Goal: Information Seeking & Learning: Learn about a topic

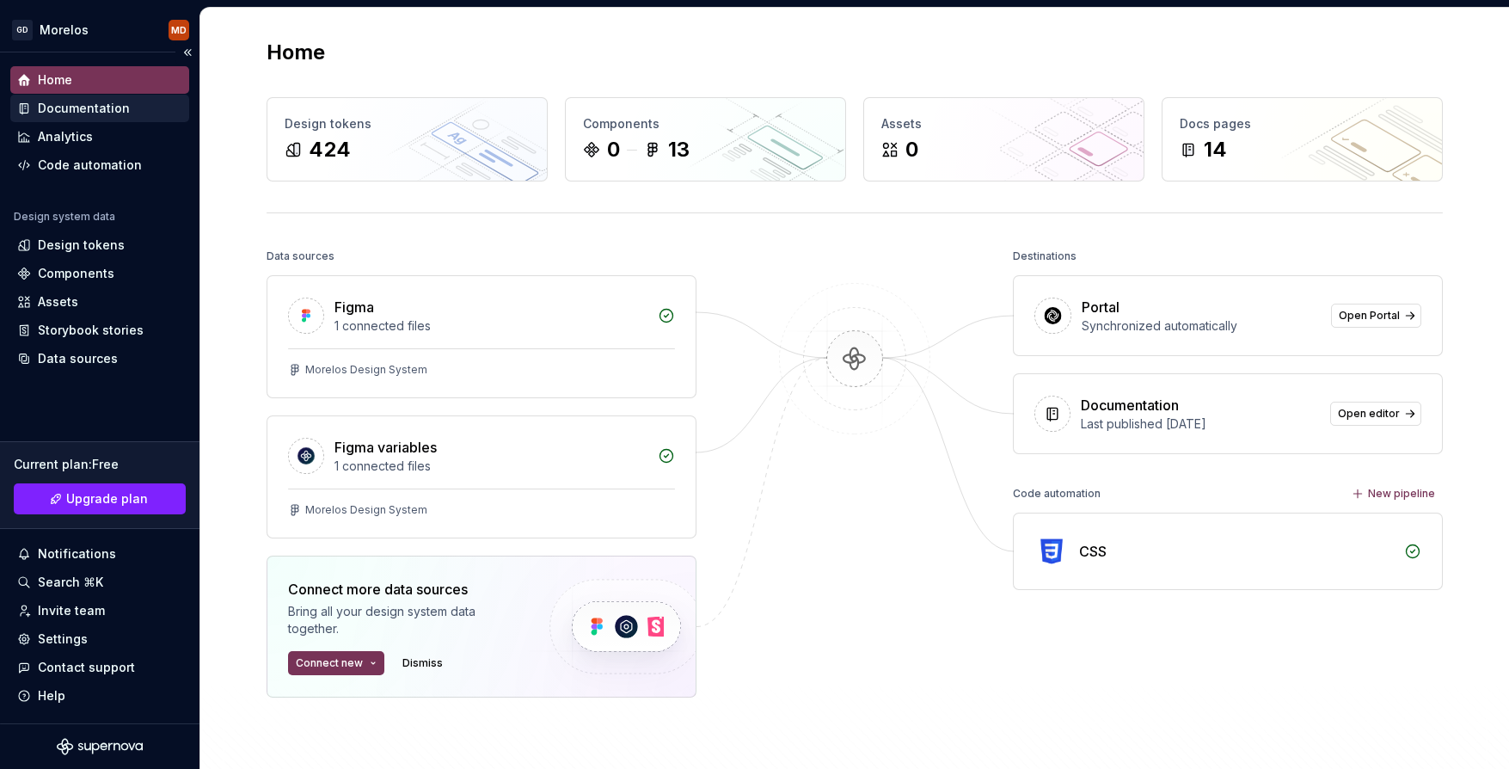
click at [144, 115] on div "Documentation" at bounding box center [99, 108] width 165 height 17
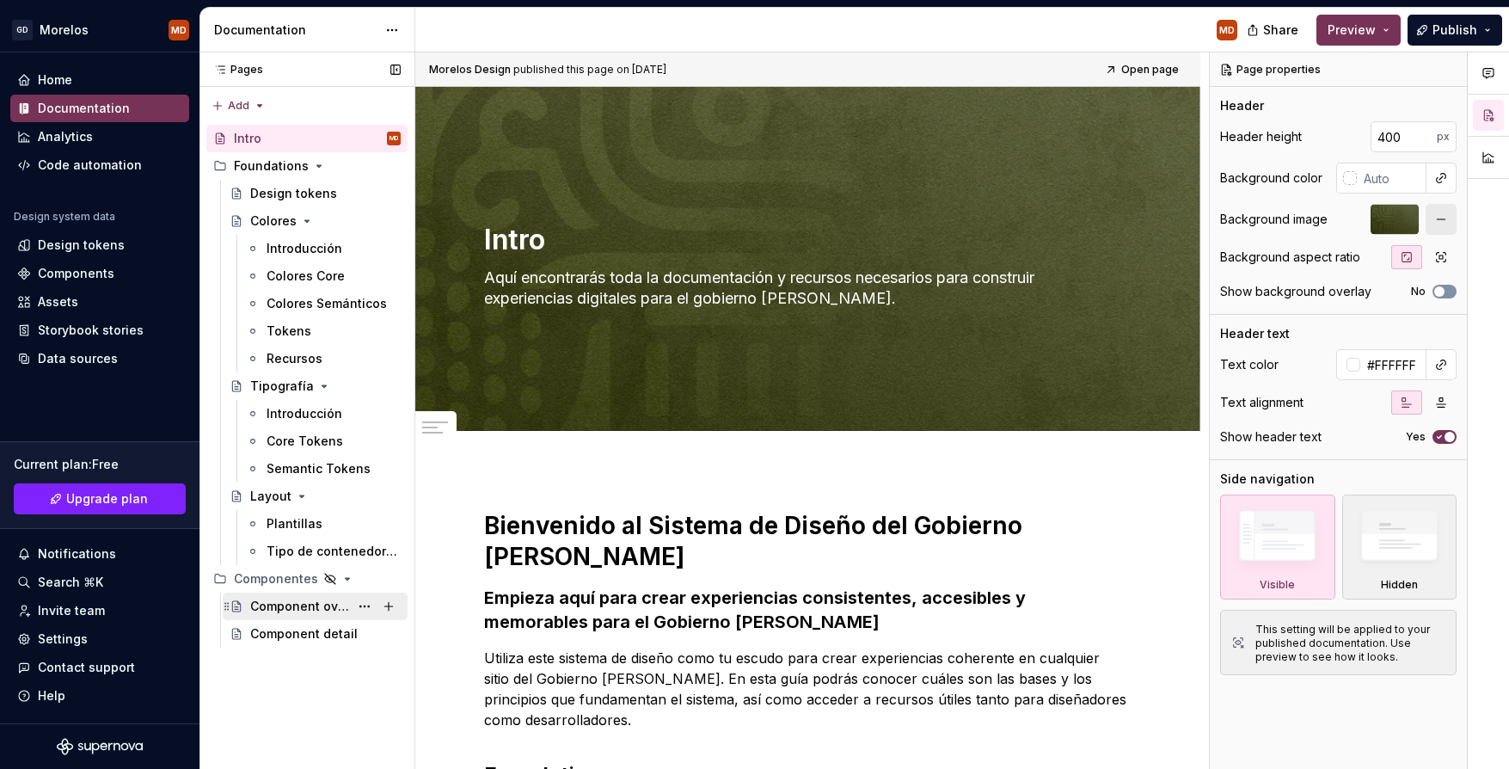
click at [328, 611] on div "Component overview" at bounding box center [299, 606] width 99 height 17
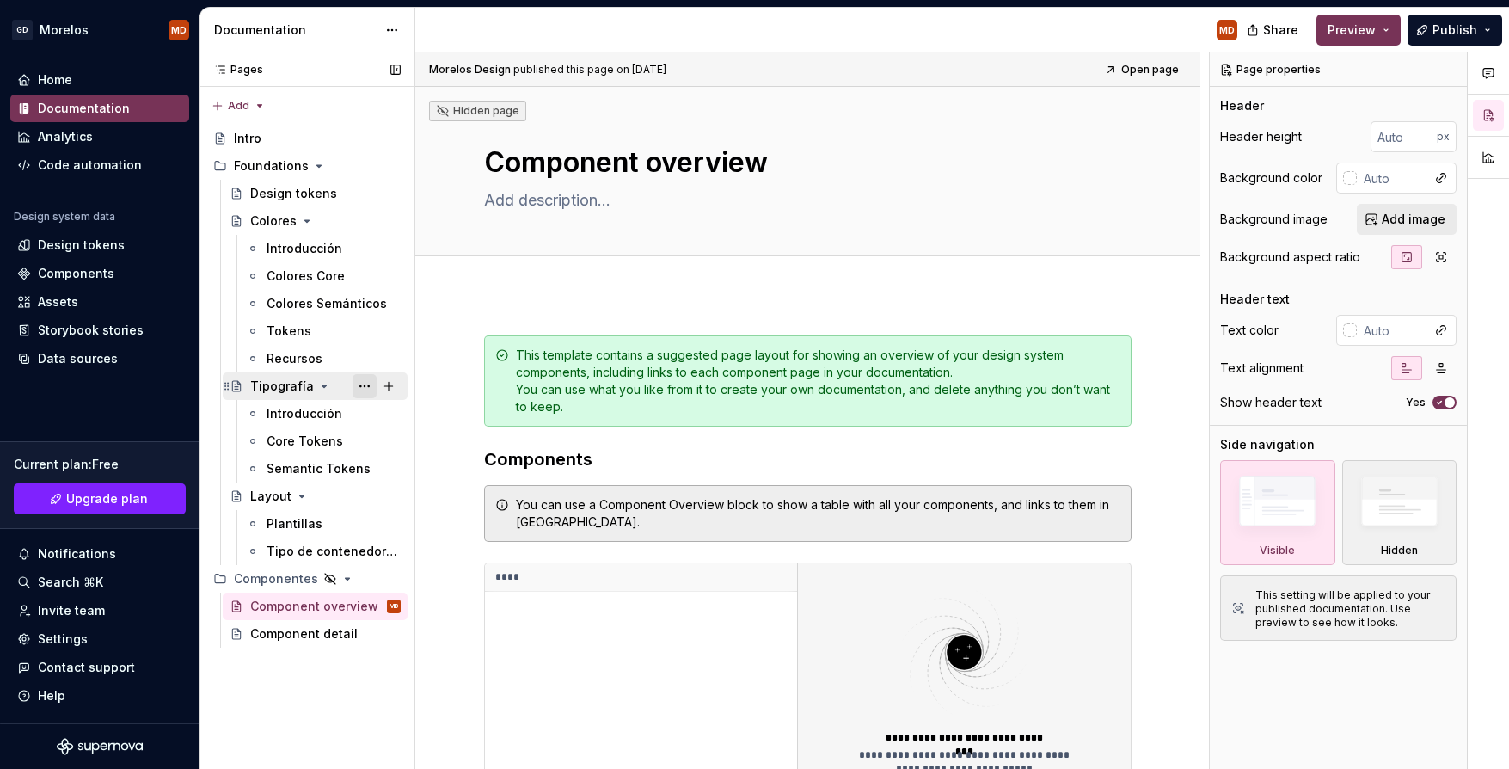
click at [370, 388] on button "Page tree" at bounding box center [365, 386] width 24 height 24
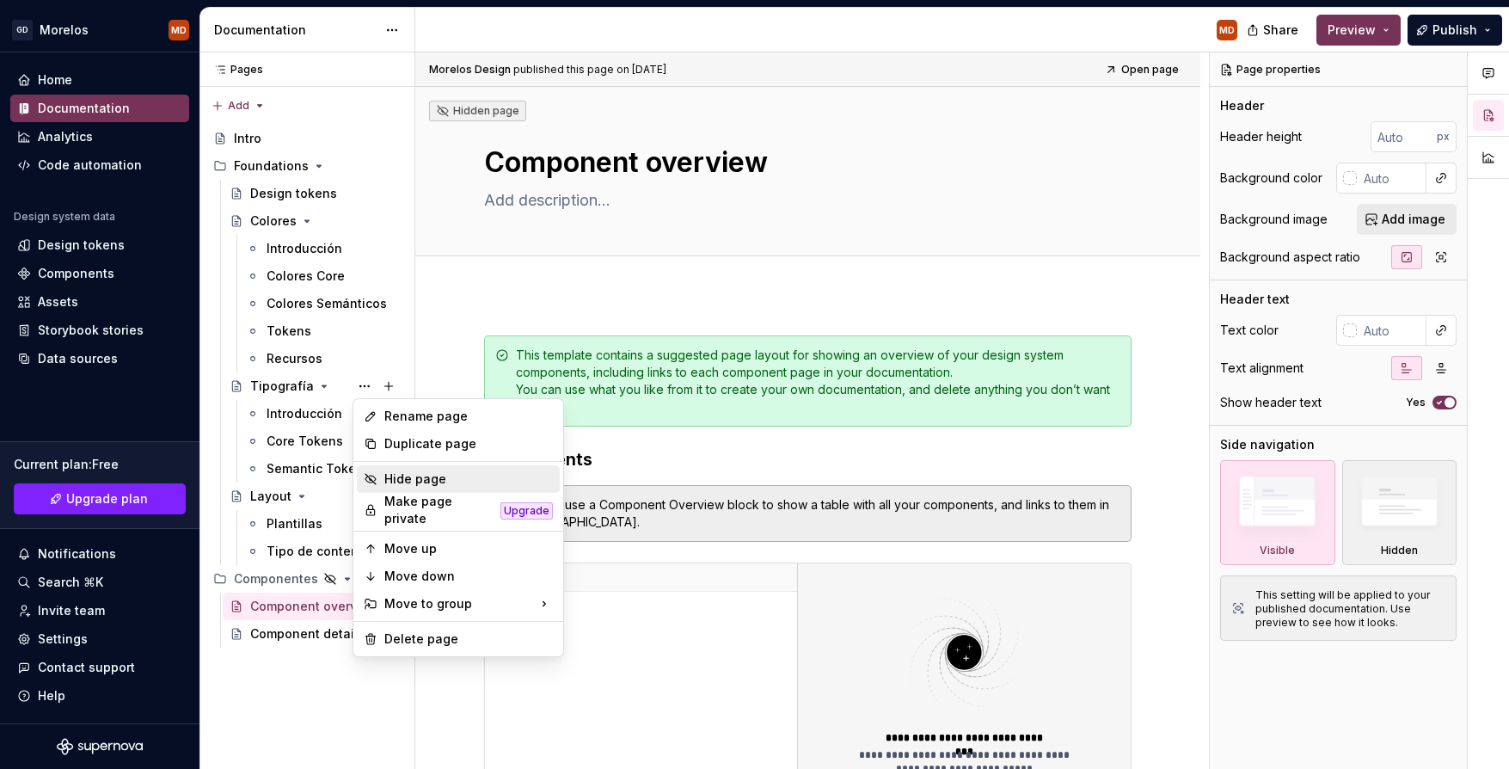
click at [413, 479] on div "Hide page" at bounding box center [468, 478] width 169 height 17
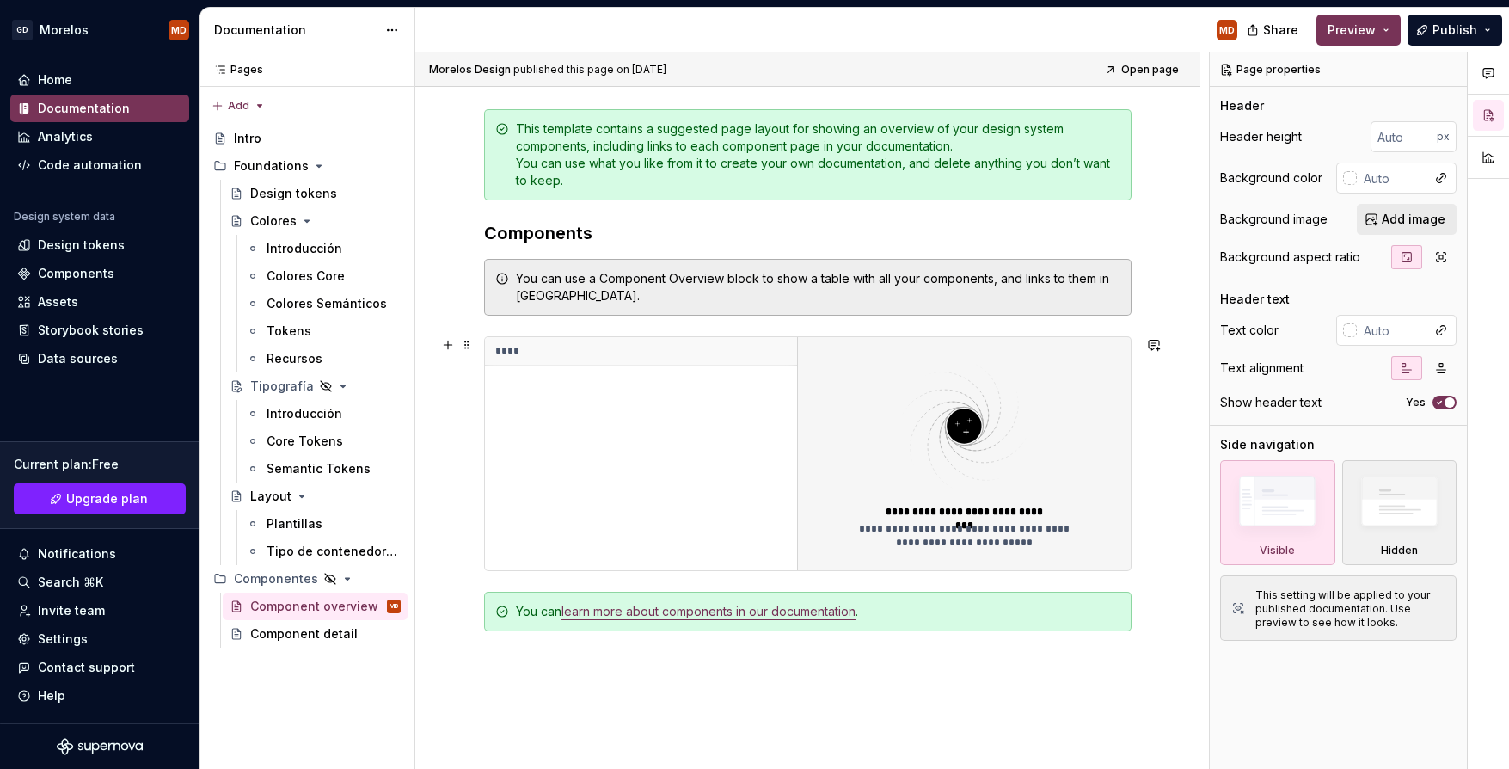
scroll to position [231, 0]
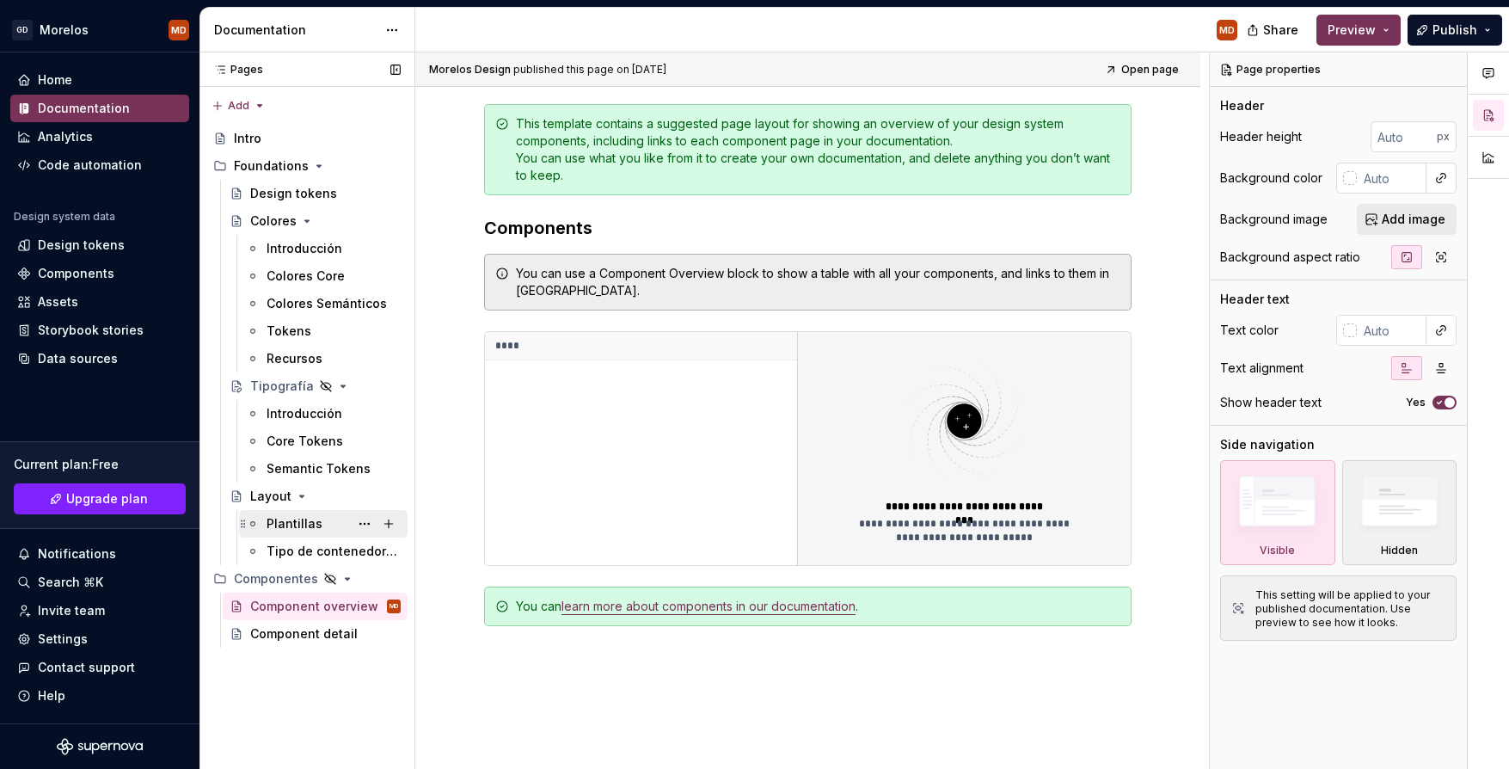
click at [311, 518] on div "Plantillas" at bounding box center [295, 523] width 56 height 17
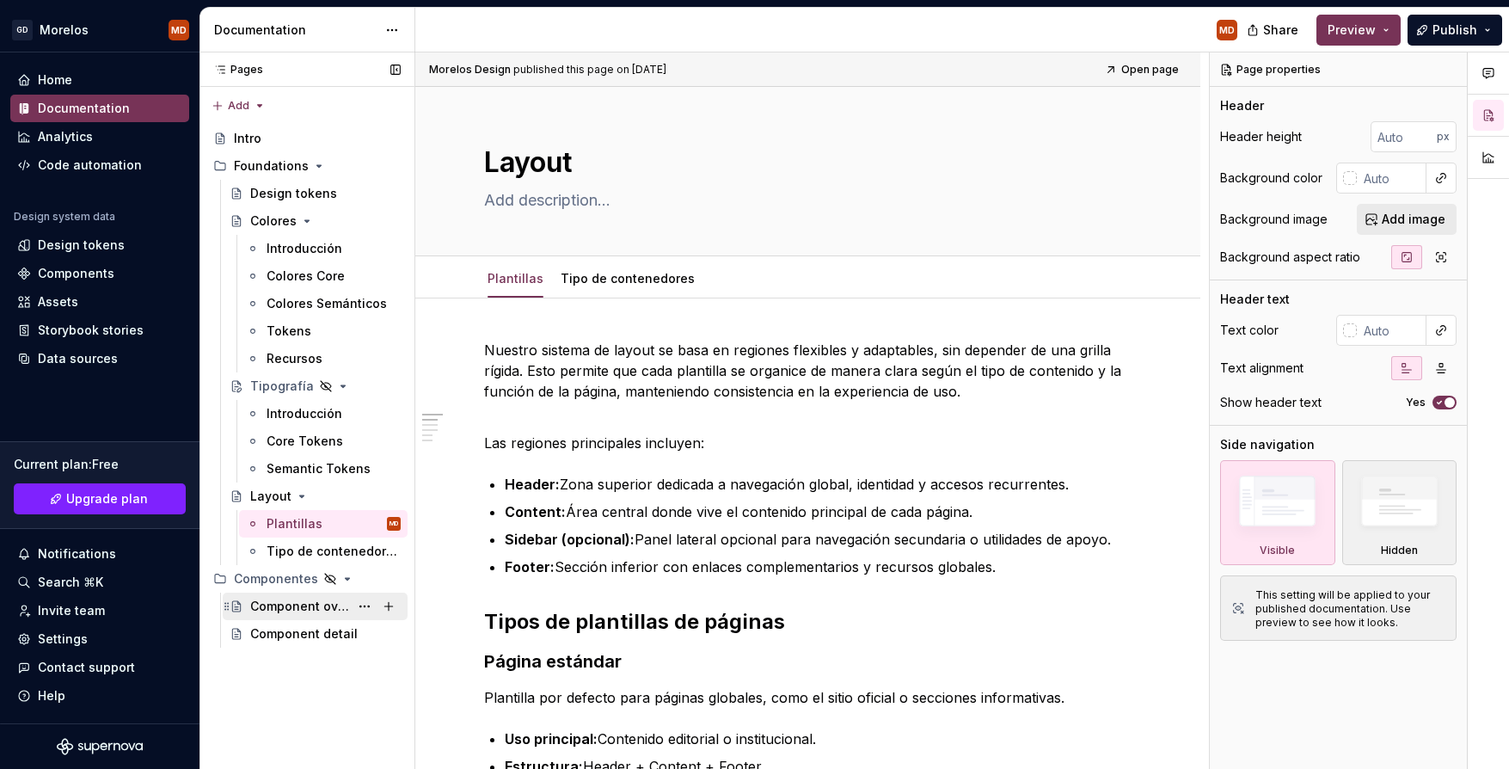
click at [310, 606] on div "Component overview" at bounding box center [299, 606] width 99 height 17
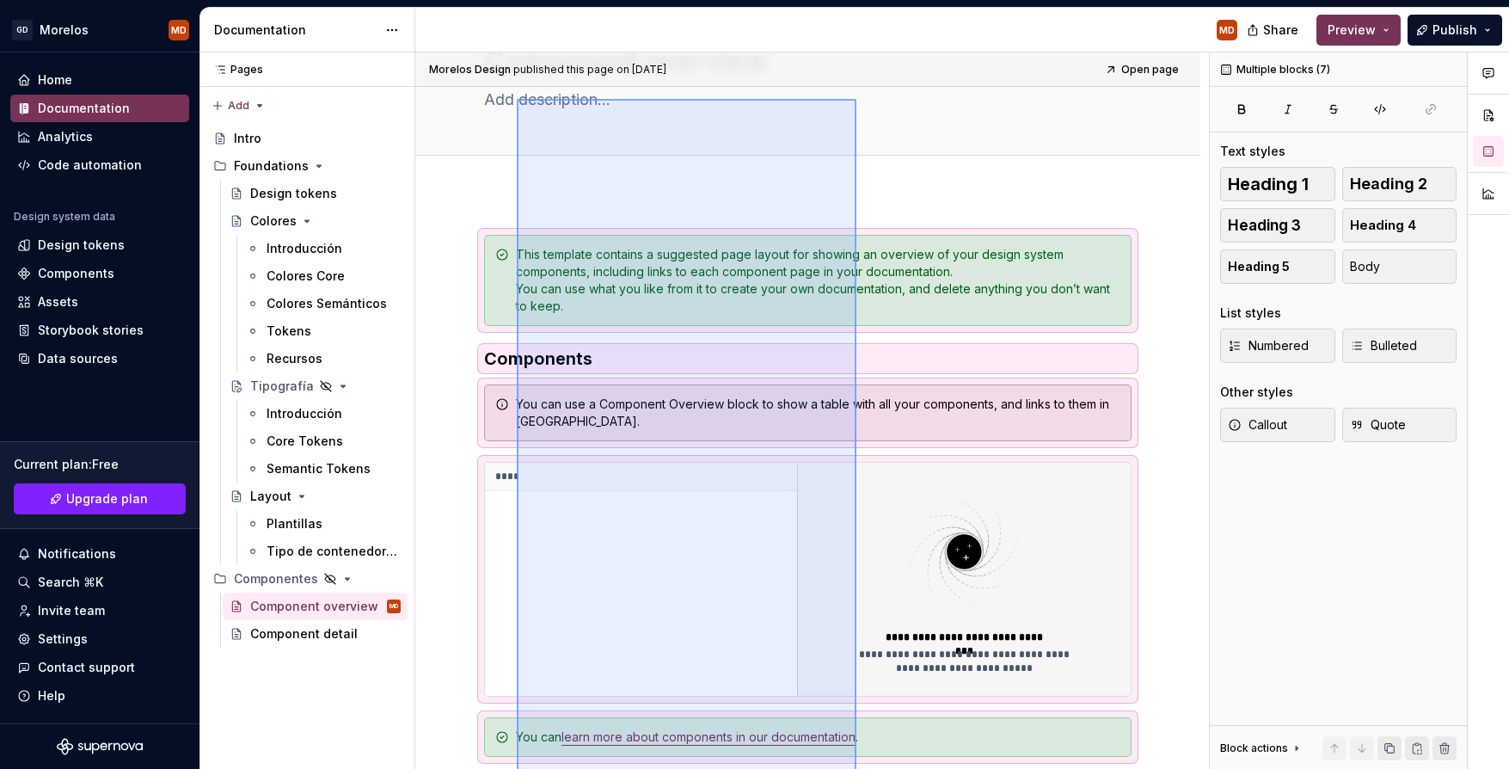
scroll to position [95, 0]
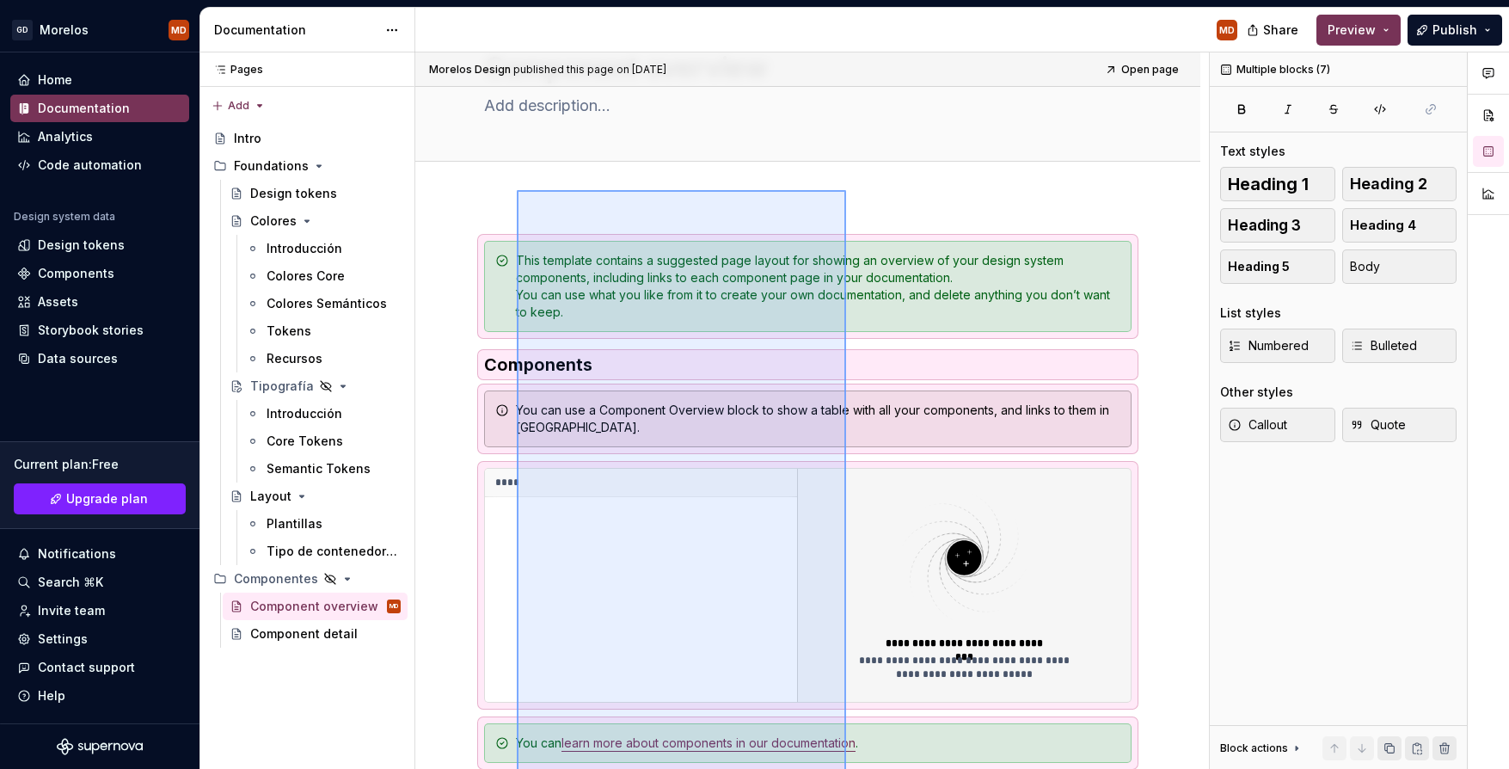
drag, startPoint x: 517, startPoint y: 706, endPoint x: 846, endPoint y: 193, distance: 609.2
click at [846, 193] on div "**********" at bounding box center [812, 410] width 794 height 717
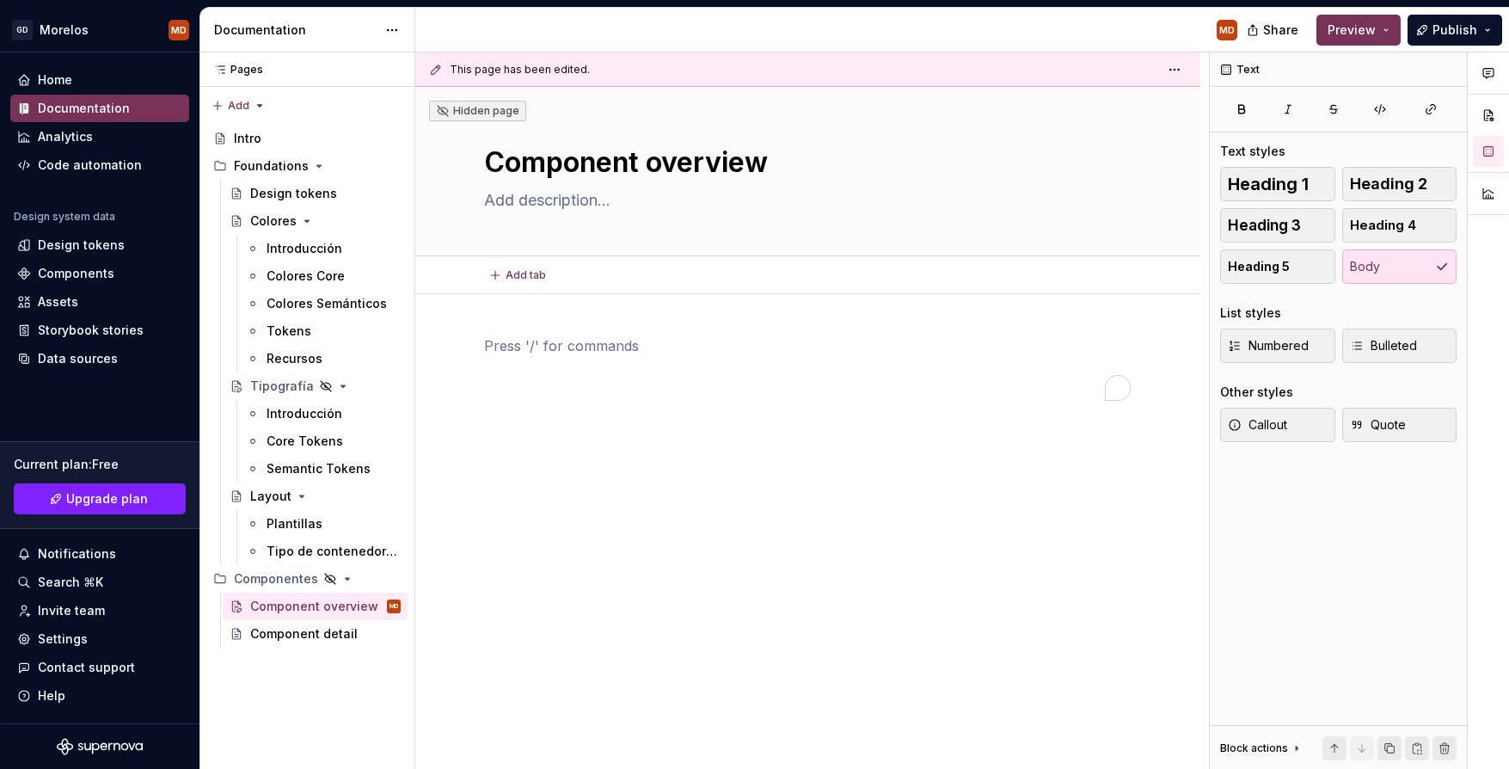
scroll to position [0, 0]
click at [291, 638] on div "Component detail" at bounding box center [299, 633] width 99 height 17
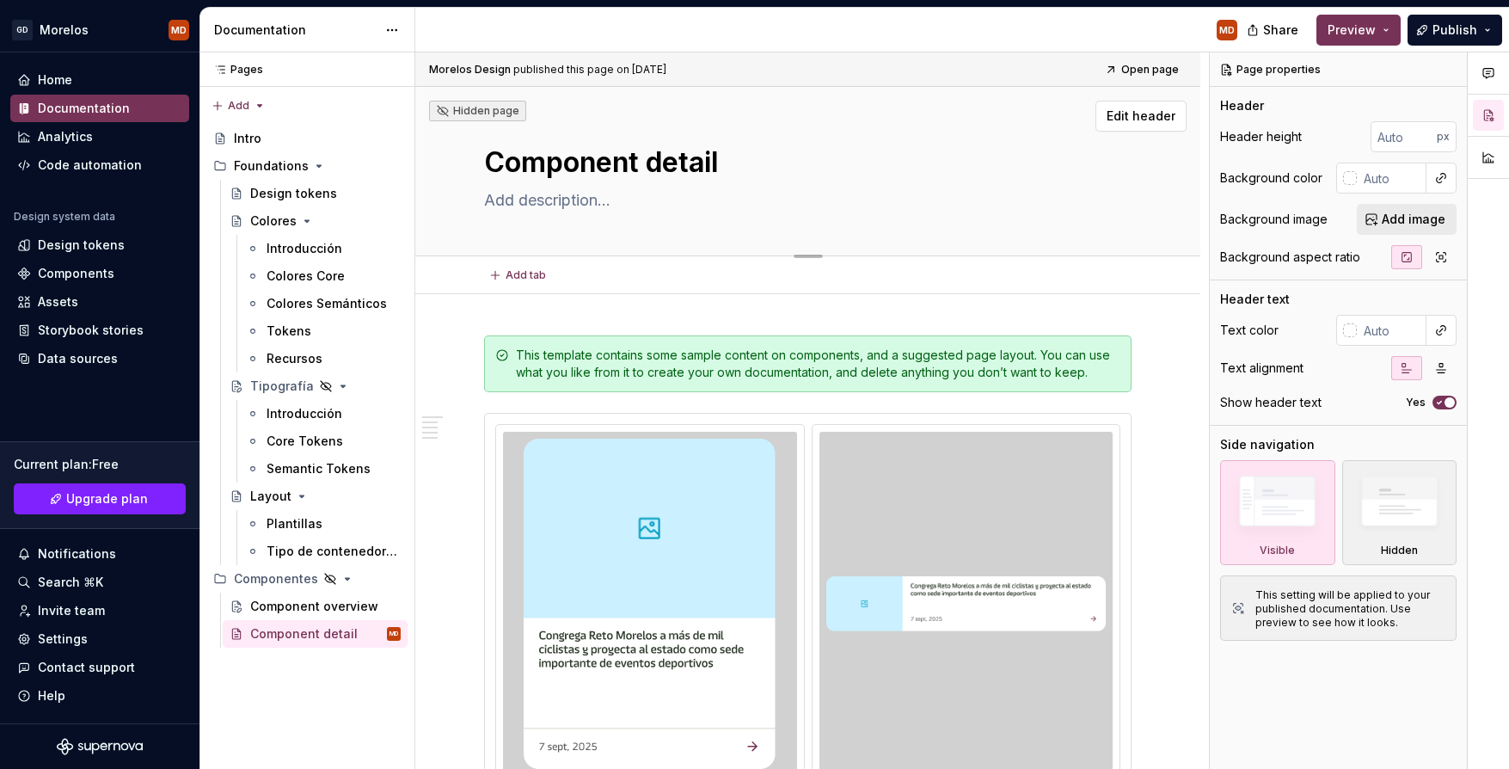
click at [606, 163] on textarea "Component detail" at bounding box center [804, 162] width 647 height 41
type textarea "*"
type textarea "C"
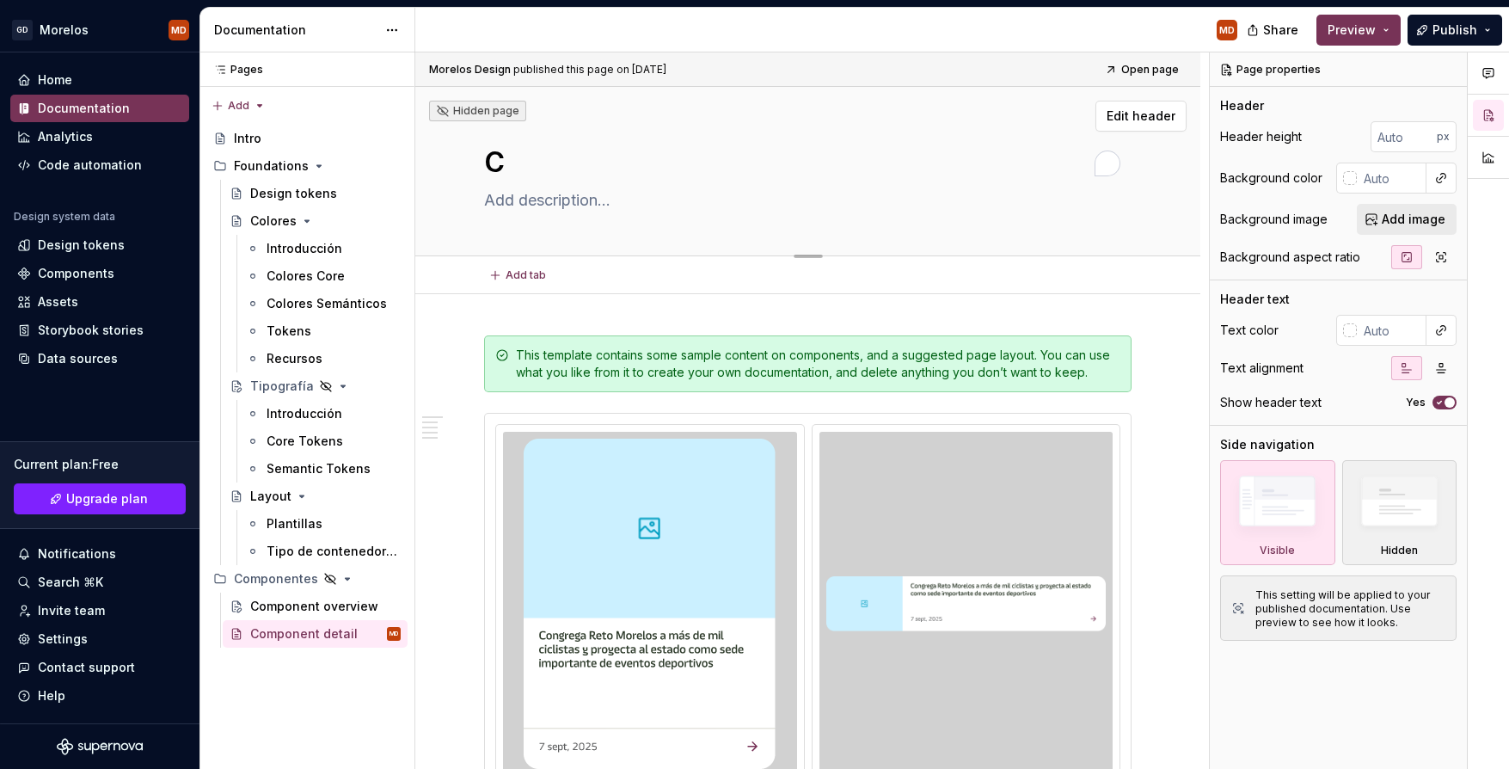
type textarea "*"
type textarea "Ca"
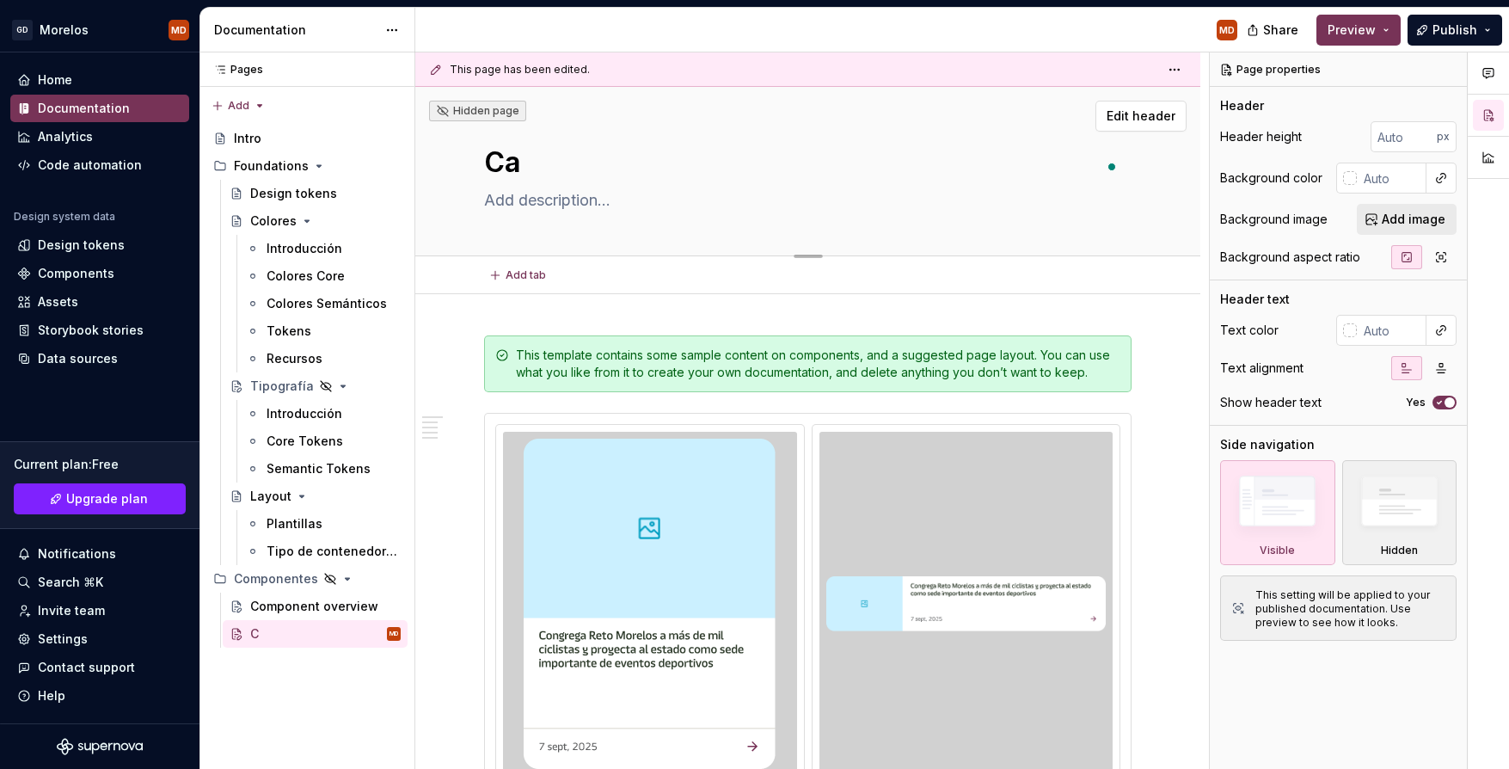
type textarea "*"
type textarea "Car"
type textarea "*"
type textarea "Card"
type textarea "*"
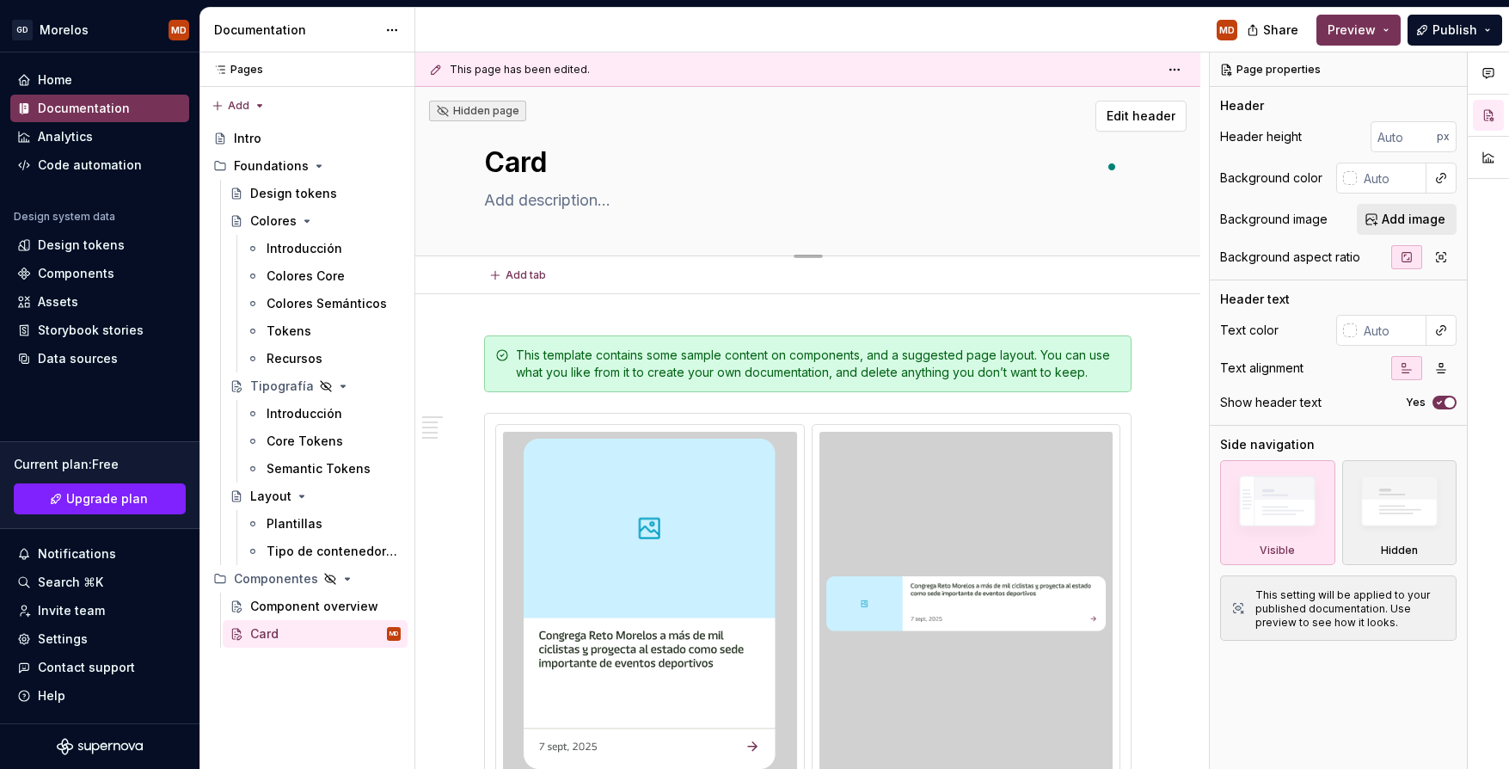
type textarea "Card"
type textarea "*"
type textarea "Card d"
type textarea "*"
type textarea "Card de"
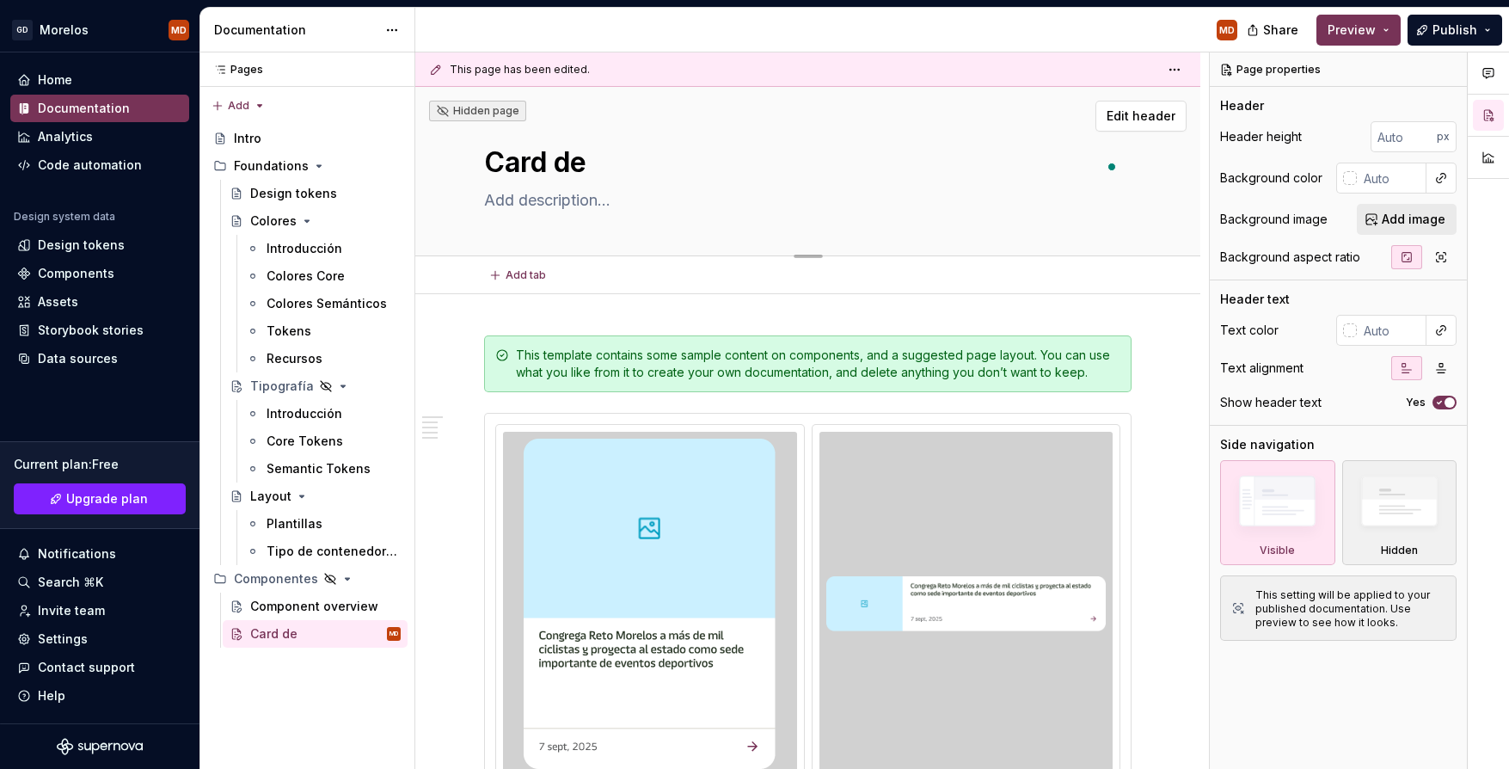
type textarea "*"
type textarea "Card de"
type textarea "*"
type textarea "Card de m"
type textarea "*"
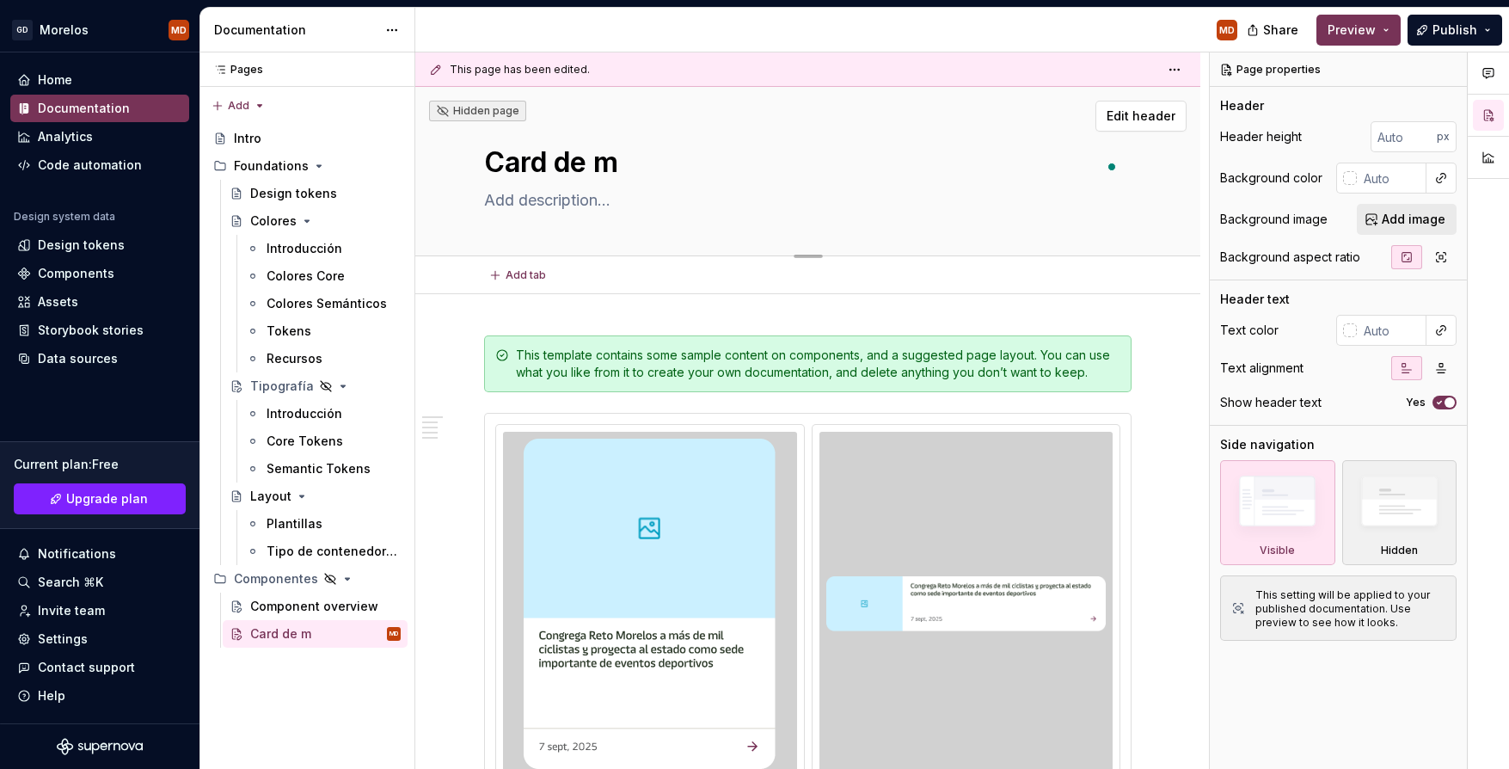
type textarea "Card de"
type textarea "*"
type textarea "Card de N"
type textarea "*"
type textarea "Card de No"
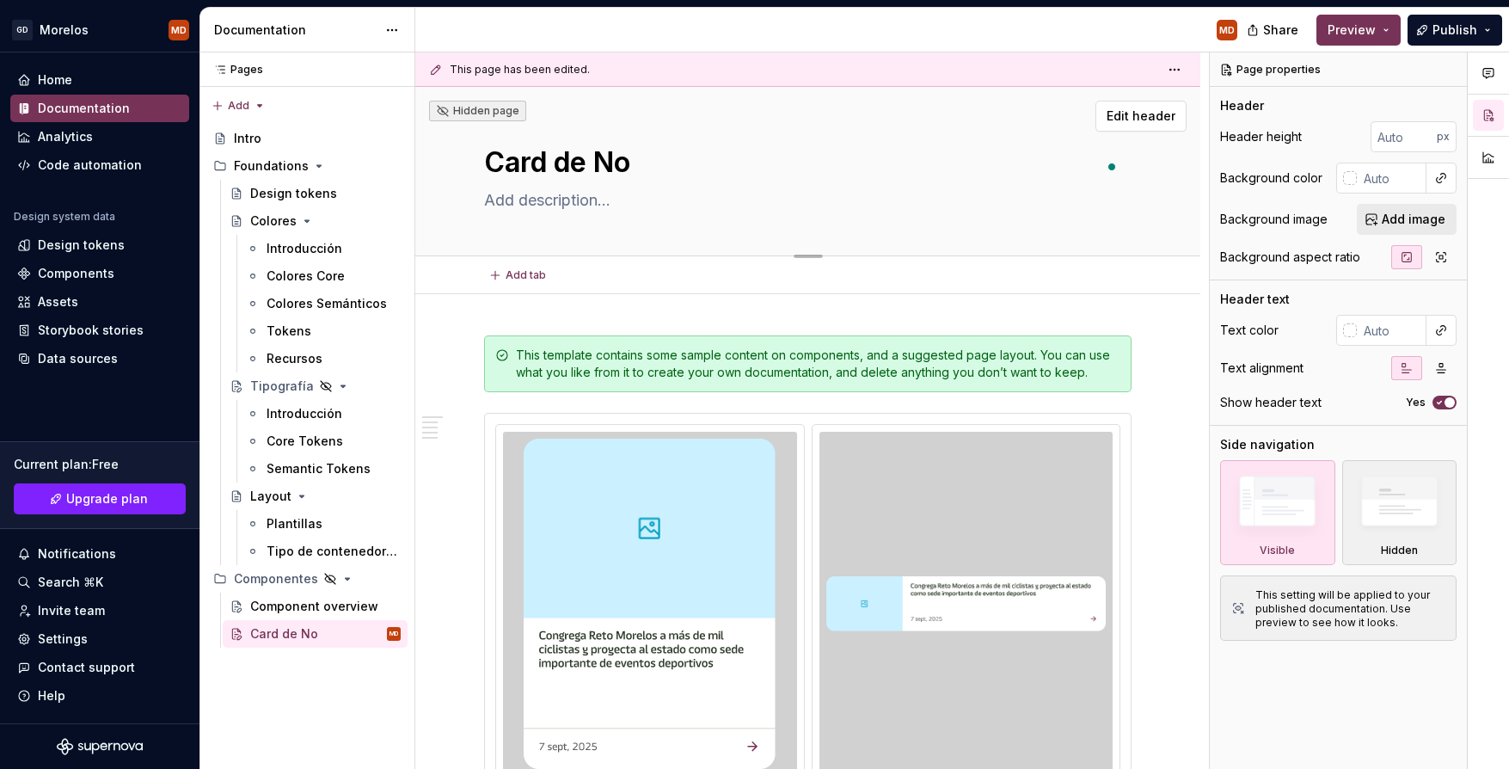
type textarea "*"
type textarea "Card de Not"
type textarea "*"
type textarea "Card de Noti"
type textarea "*"
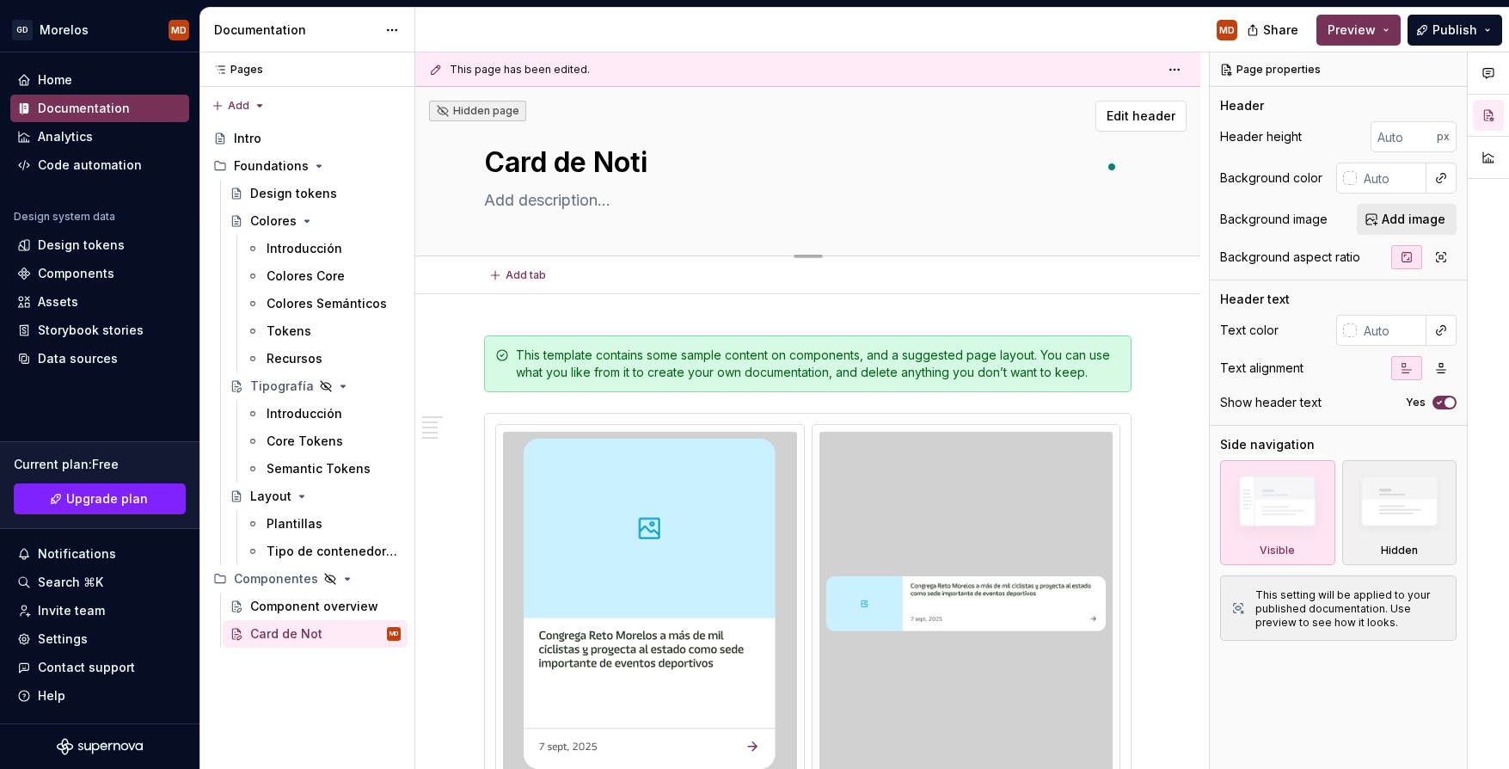
type textarea "Card de Notic"
type textarea "*"
type textarea "Card de Notici"
type textarea "*"
type textarea "Card de Noticia"
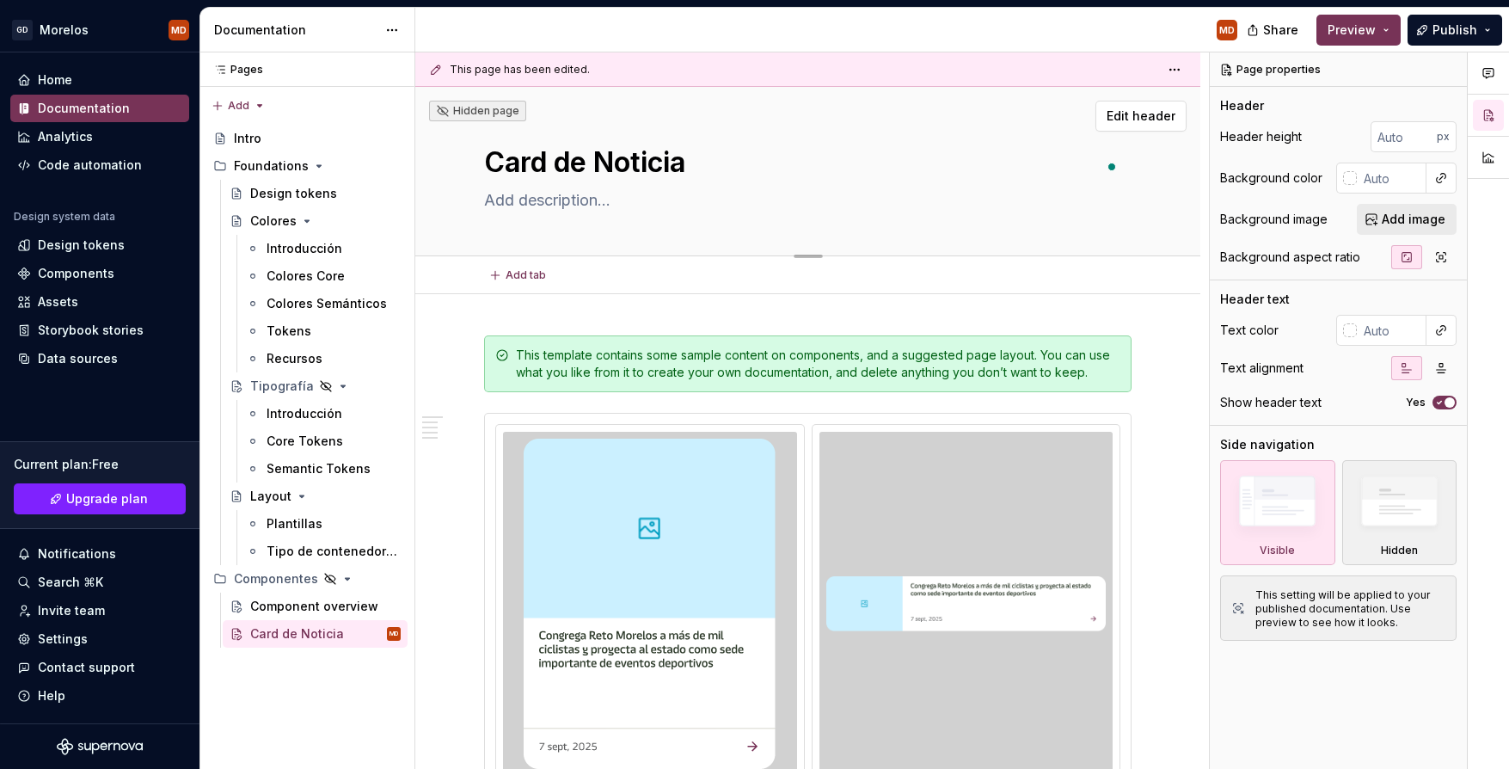
type textarea "*"
type textarea "Card de Noticias"
type textarea "*"
type textarea "Card de Noticias"
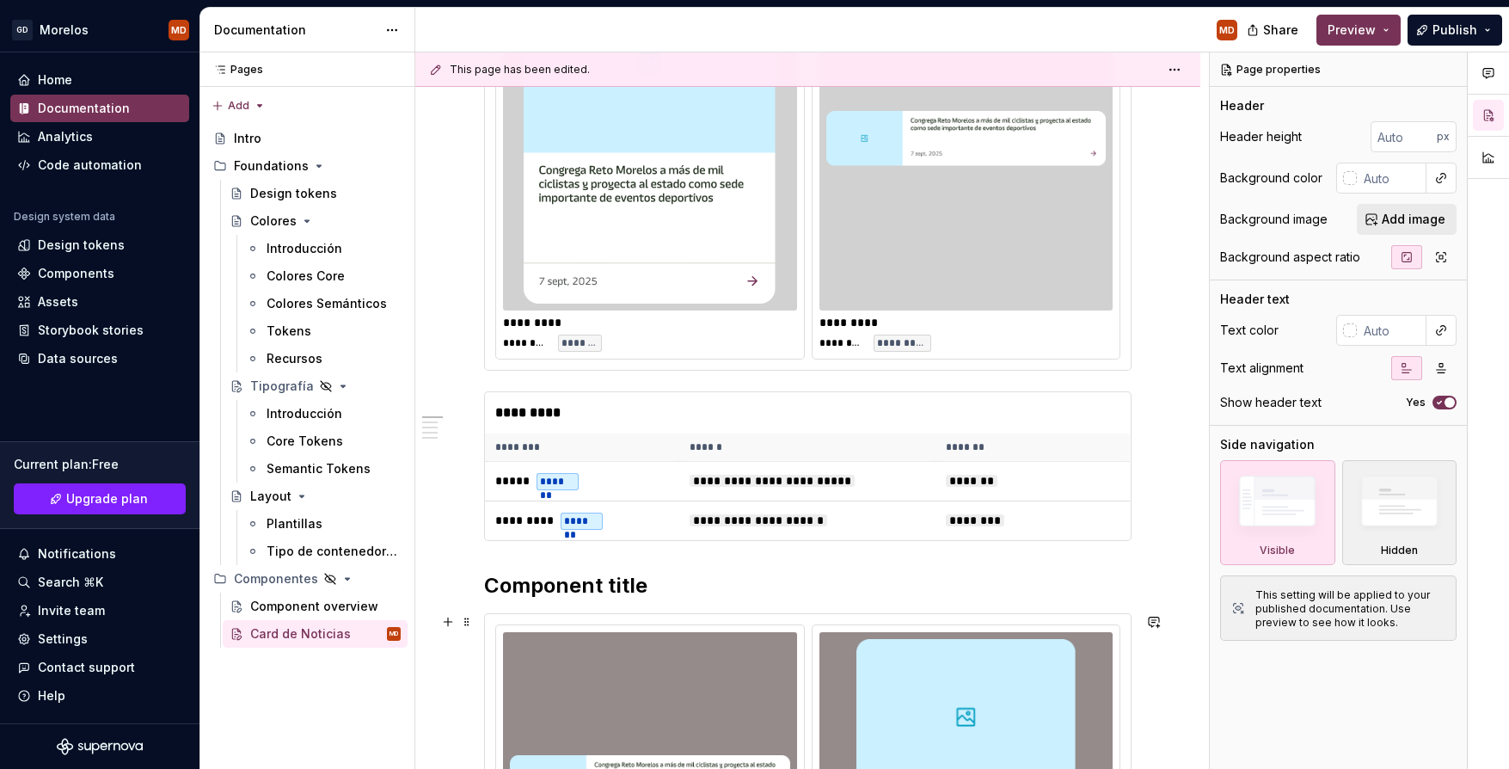
scroll to position [721, 0]
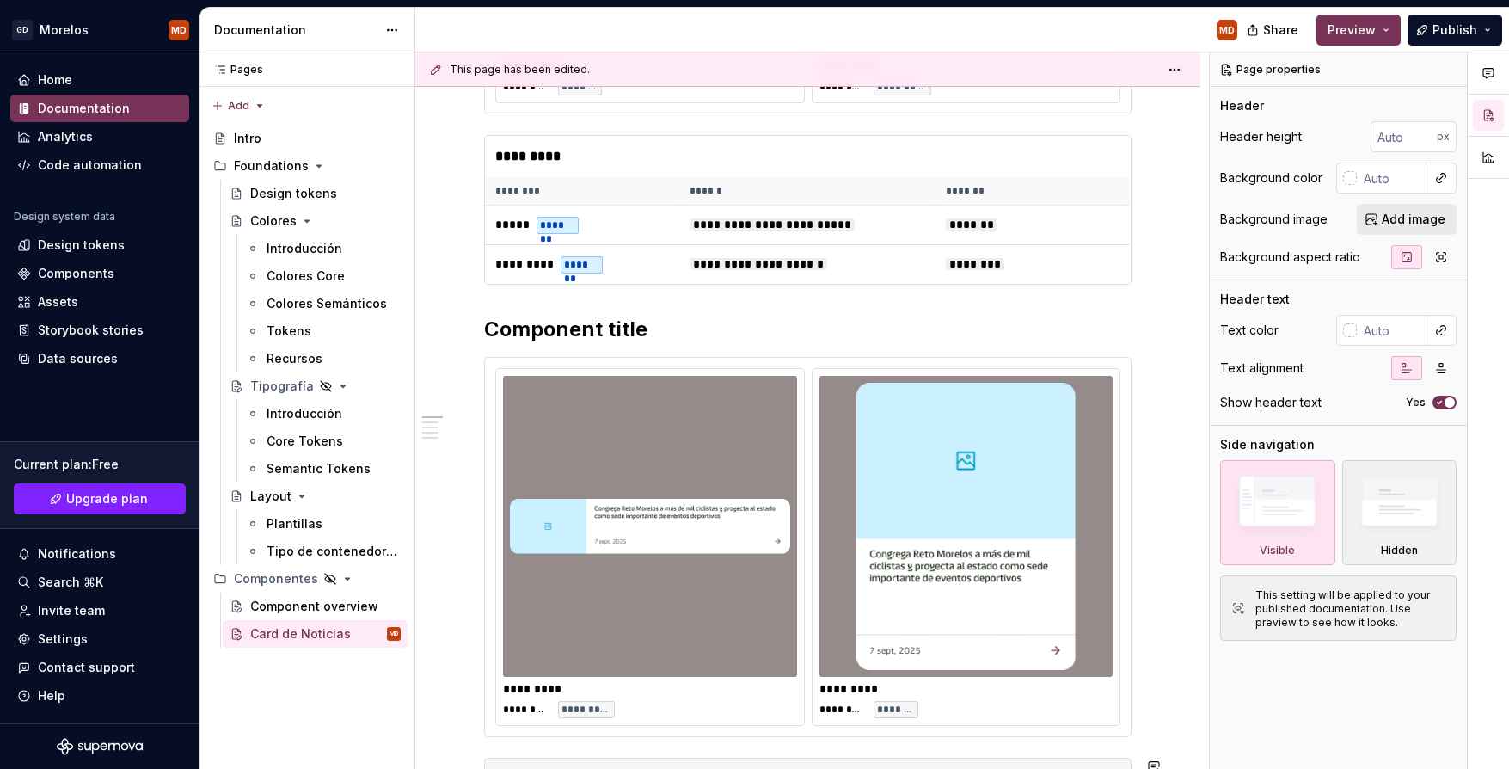
type textarea "*"
